Goal: Task Accomplishment & Management: Use online tool/utility

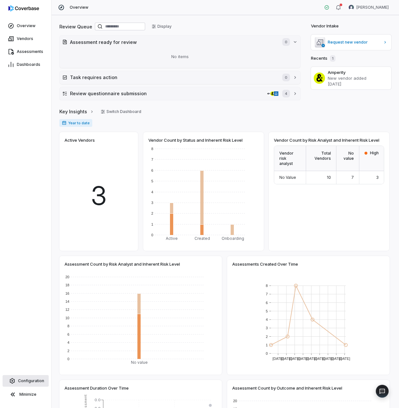
click at [29, 380] on span "Configuration" at bounding box center [31, 380] width 26 height 5
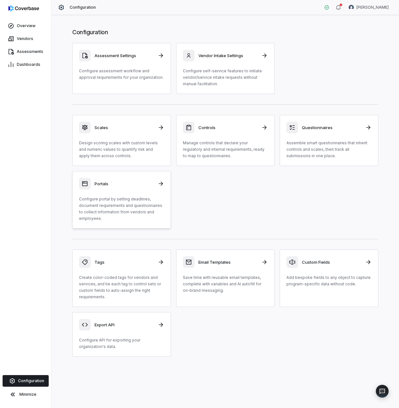
click at [116, 200] on p "Configure portal by setting deadlines, document requirements and questionnaires…" at bounding box center [121, 209] width 85 height 26
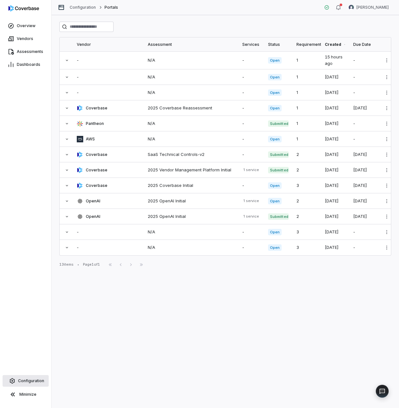
click at [31, 377] on link "Configuration" at bounding box center [26, 381] width 46 height 12
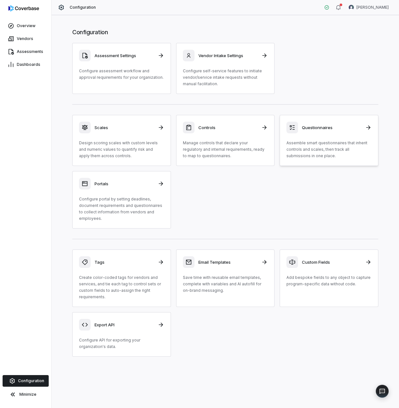
click at [340, 140] on div "Questionnaires Assemble smart questionnaires that inherit controls and scales, …" at bounding box center [329, 140] width 85 height 37
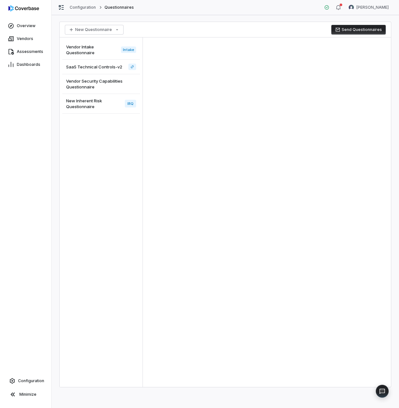
click at [102, 66] on span "SaaS Technical Controls-v2" at bounding box center [94, 67] width 56 height 6
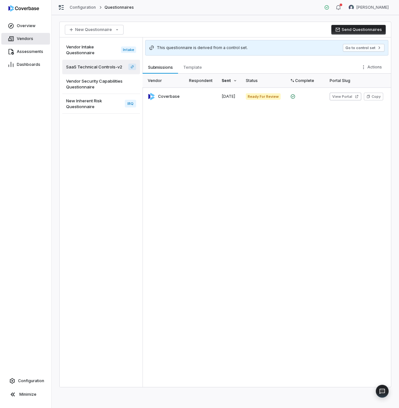
click at [27, 41] on span "Vendors" at bounding box center [25, 38] width 16 height 5
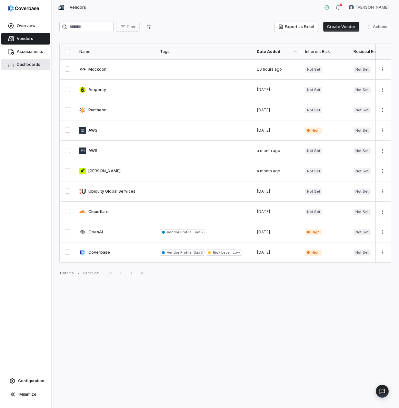
click at [35, 59] on link "Dashboards" at bounding box center [25, 65] width 49 height 12
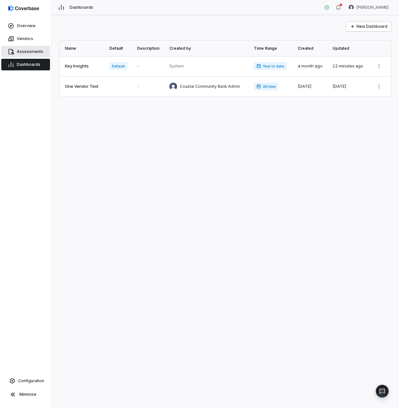
click at [35, 51] on span "Assessments" at bounding box center [30, 51] width 26 height 5
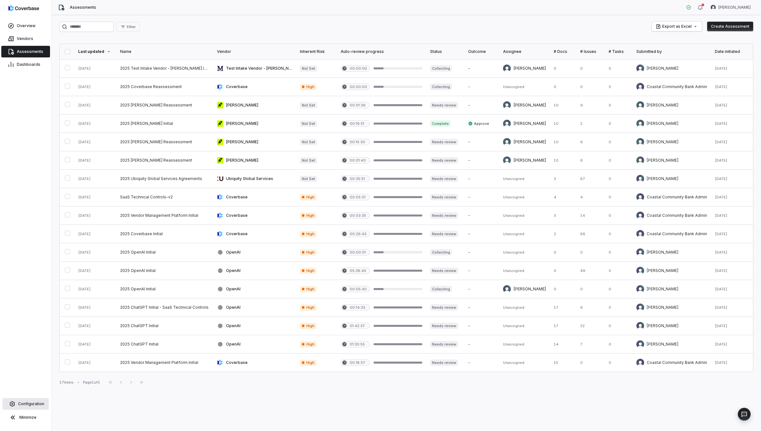
click at [29, 405] on span "Configuration" at bounding box center [31, 404] width 26 height 5
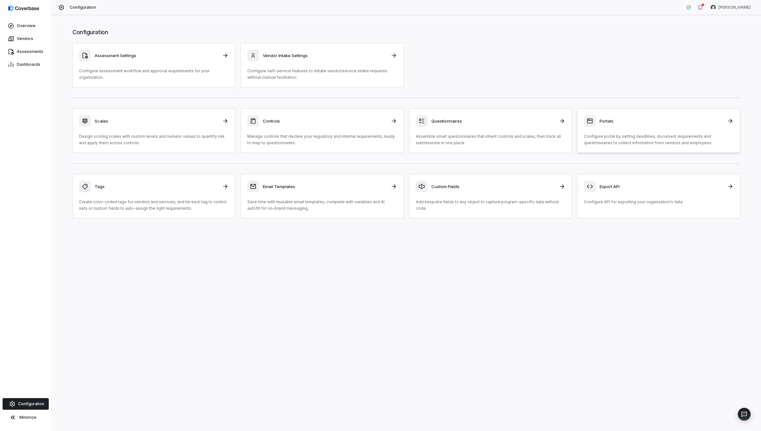
click at [399, 127] on div "Portals Configure portal by setting deadlines, document requirements and questi…" at bounding box center [659, 130] width 150 height 31
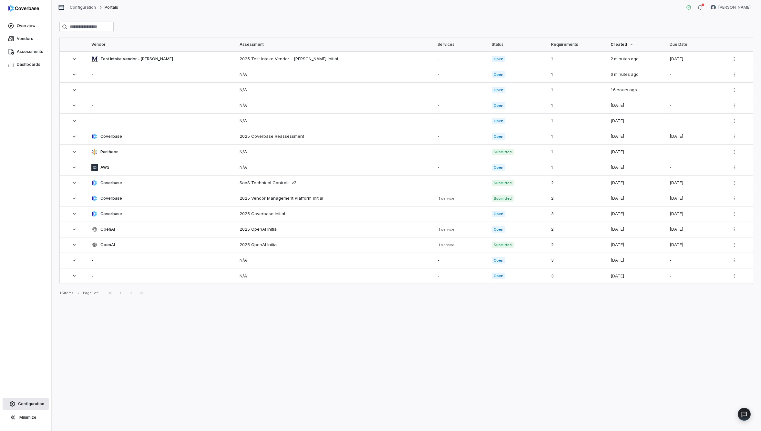
click at [25, 405] on span "Configuration" at bounding box center [31, 404] width 26 height 5
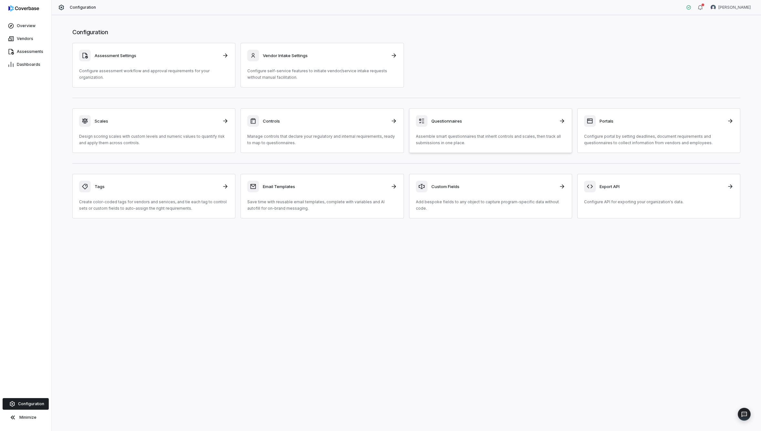
click at [399, 126] on div "Questionnaires" at bounding box center [491, 121] width 150 height 12
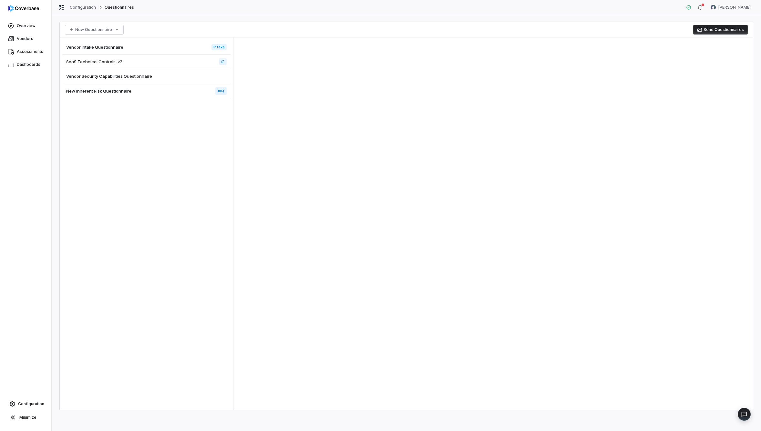
click at [151, 64] on div "SaaS Technical Controls-v2" at bounding box center [146, 62] width 168 height 15
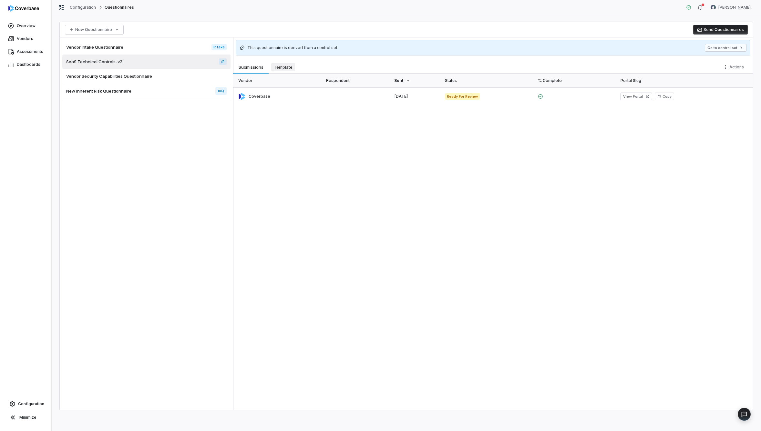
click at [285, 70] on span "Template" at bounding box center [283, 67] width 24 height 8
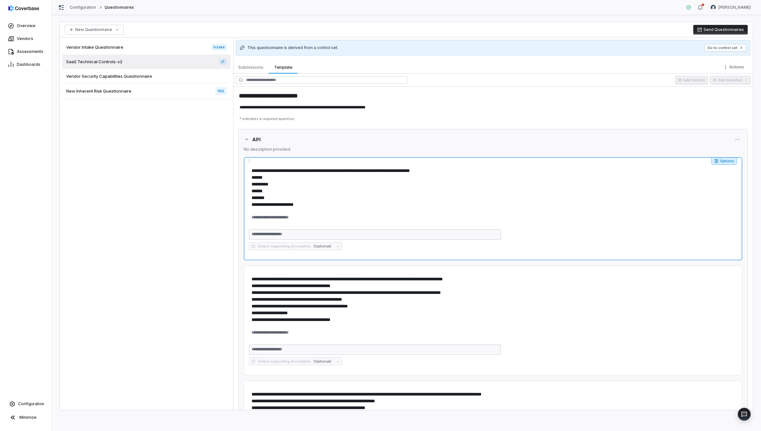
click at [399, 162] on icon "button" at bounding box center [717, 161] width 4 height 4
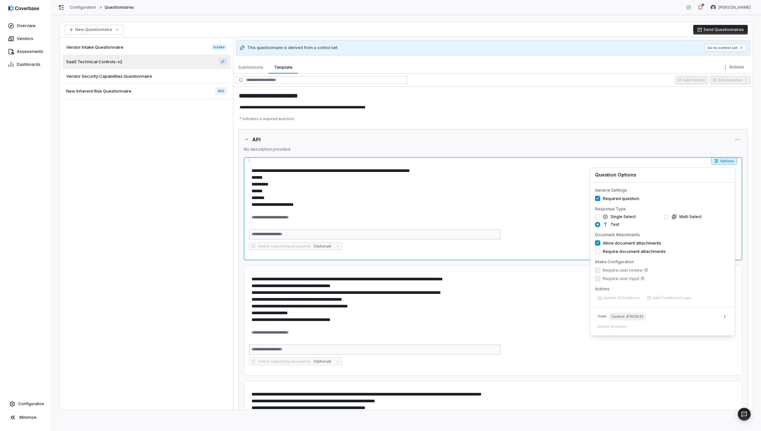
type textarea "*"
click at [161, 182] on div "Vendor Intake Questionnaire Intake SaaS Technical Controls-v2 Vendor Security C…" at bounding box center [146, 223] width 173 height 373
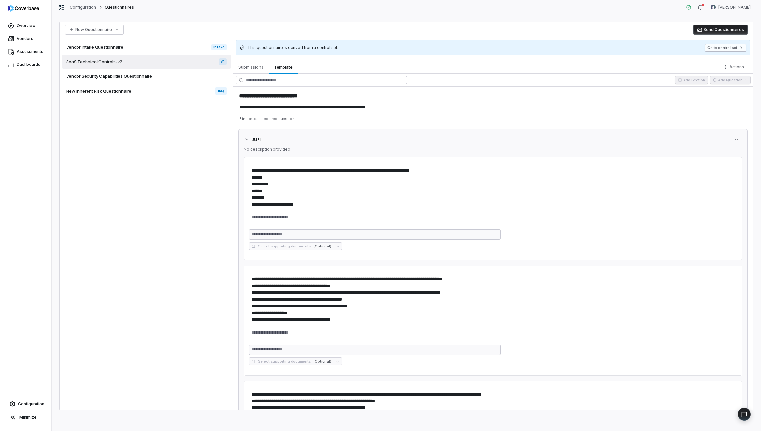
click at [399, 46] on button "Go to control set" at bounding box center [726, 48] width 42 height 8
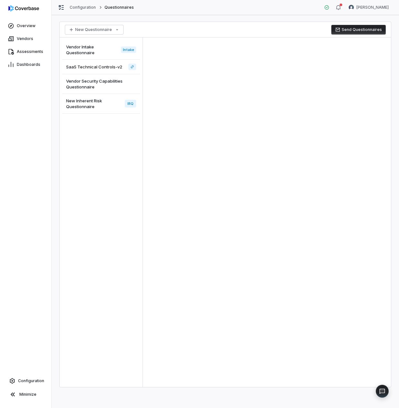
click at [92, 46] on span "Vendor Intake Questionnaire" at bounding box center [92, 50] width 52 height 12
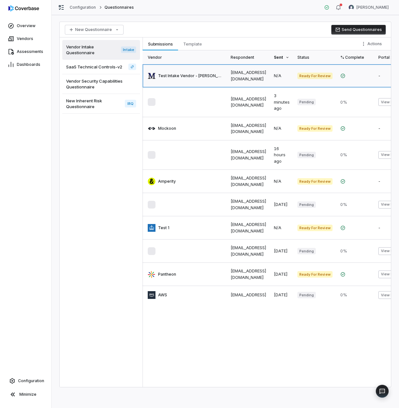
click at [206, 73] on link at bounding box center [185, 75] width 84 height 23
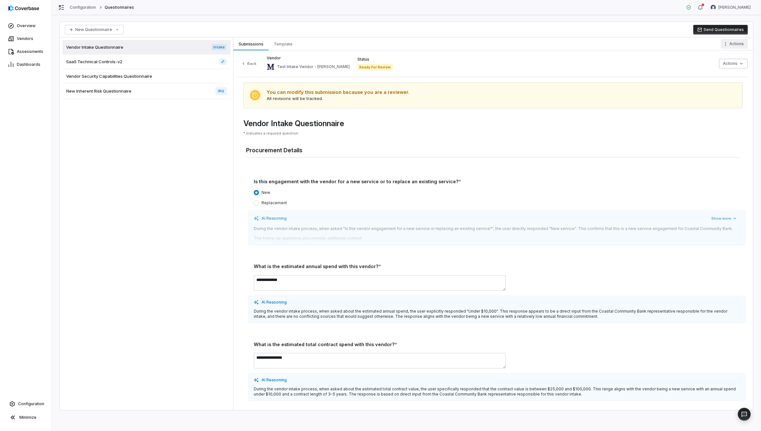
click at [399, 45] on html "Overview Vendors Assessments Dashboards Configuration Minimize Configuration Qu…" at bounding box center [380, 215] width 761 height 431
click at [399, 65] on html "Overview Vendors Assessments Dashboards Configuration Minimize Configuration Qu…" at bounding box center [380, 215] width 761 height 431
click at [399, 78] on div "Finalize Questionnaire Review" at bounding box center [706, 77] width 76 height 10
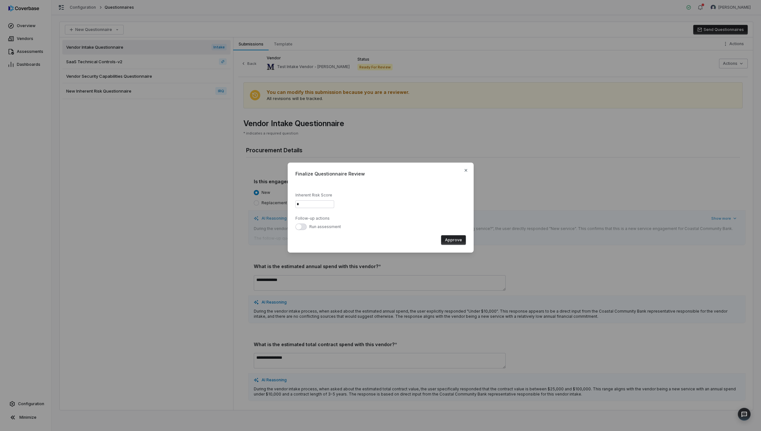
click at [300, 226] on span "button" at bounding box center [299, 227] width 6 height 6
click at [399, 170] on icon "button" at bounding box center [465, 170] width 3 height 3
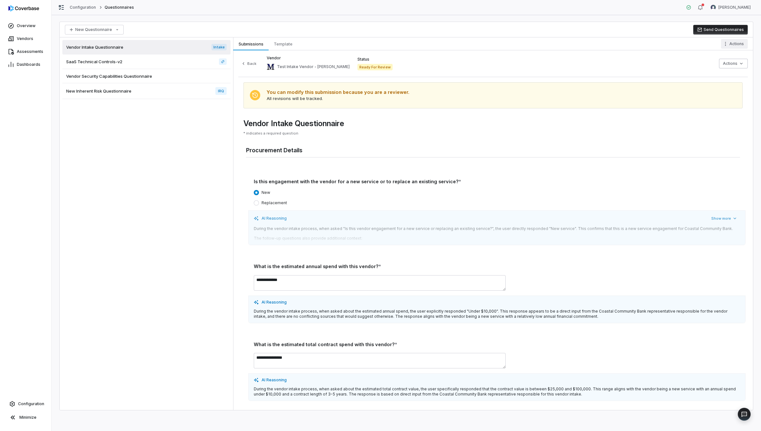
click at [399, 43] on html "Overview Vendors Assessments Dashboards Configuration Minimize Configuration Qu…" at bounding box center [380, 215] width 761 height 431
click at [399, 53] on html "Overview Vendors Assessments Dashboards Configuration Minimize Configuration Qu…" at bounding box center [380, 215] width 761 height 431
click at [399, 65] on html "Overview Vendors Assessments Dashboards Configuration Minimize Configuration Qu…" at bounding box center [380, 215] width 761 height 431
click at [399, 78] on div "Finalize Questionnaire Review" at bounding box center [706, 77] width 76 height 10
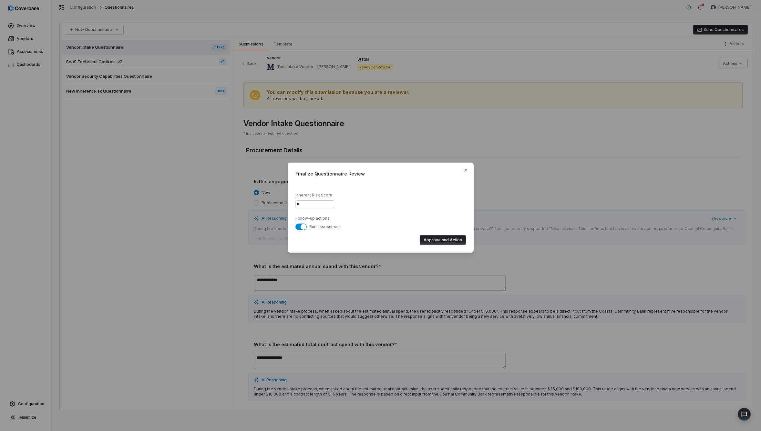
click at [399, 241] on button "Approve and Action" at bounding box center [443, 240] width 46 height 10
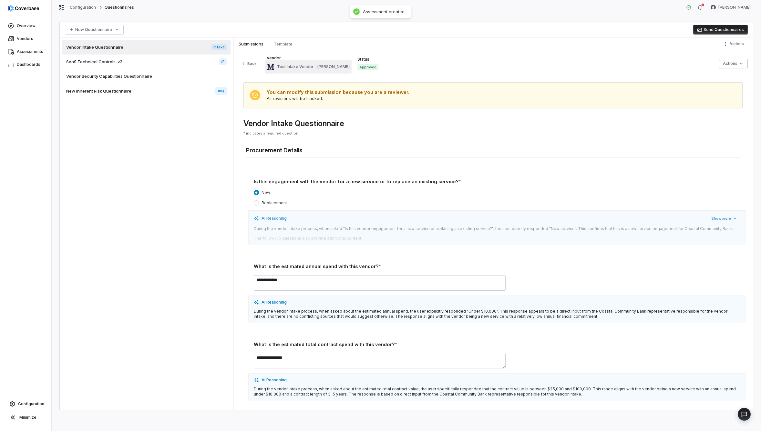
click at [285, 67] on span "Test Intake Vendor - [PERSON_NAME]" at bounding box center [313, 66] width 73 height 5
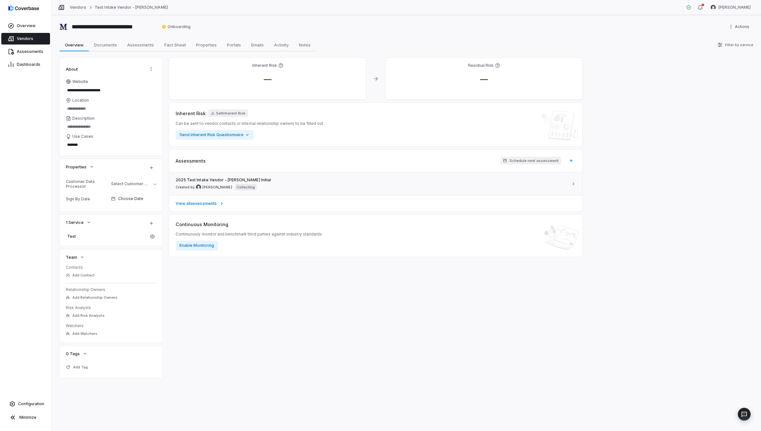
click at [282, 183] on div "2025 Test Intake Vendor - [PERSON_NAME] Initial Created by [PERSON_NAME] Collec…" at bounding box center [372, 184] width 393 height 13
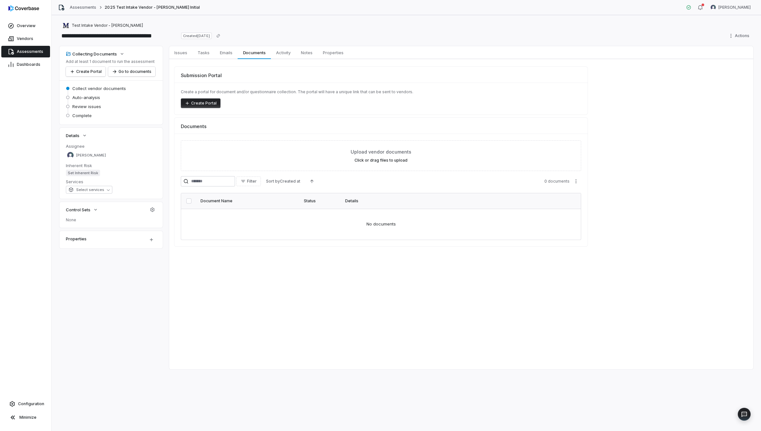
click at [200, 102] on button "Create Portal" at bounding box center [201, 103] width 40 height 10
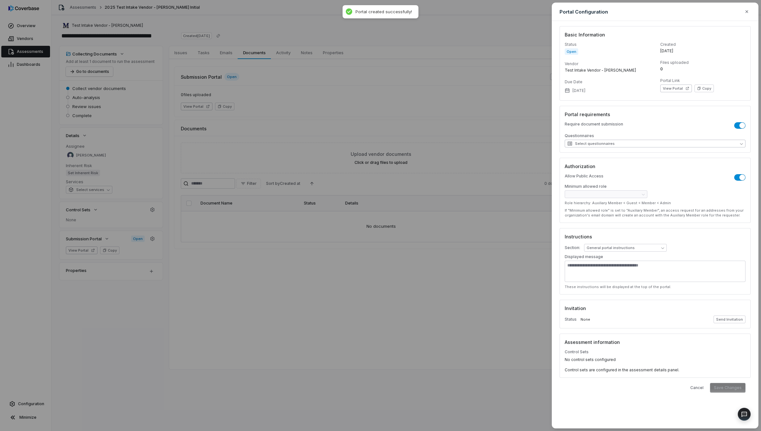
click at [620, 143] on button "Select questionnaires" at bounding box center [655, 144] width 181 height 8
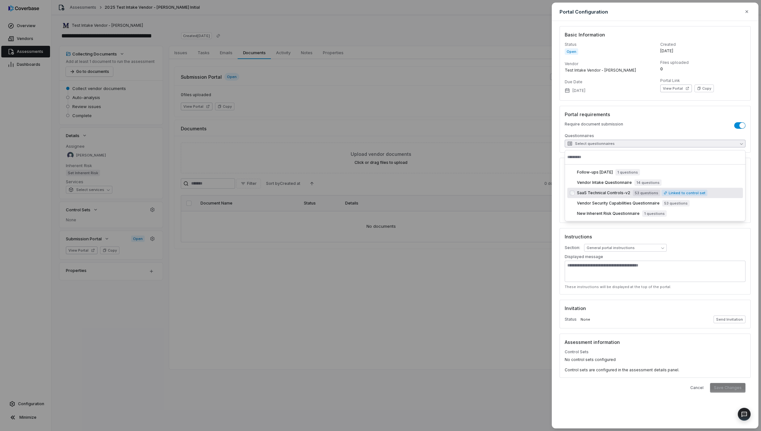
click at [607, 193] on span "SaaS Technical Controls-v2" at bounding box center [603, 193] width 53 height 5
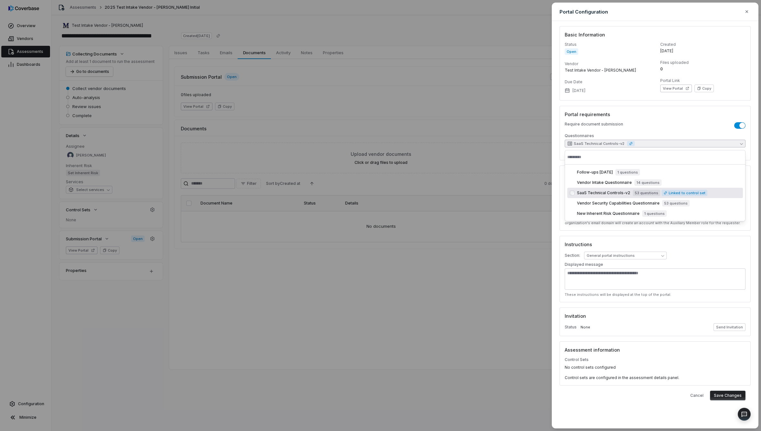
click at [553, 190] on div "**********" at bounding box center [655, 225] width 207 height 408
